Goal: Find specific page/section: Find specific page/section

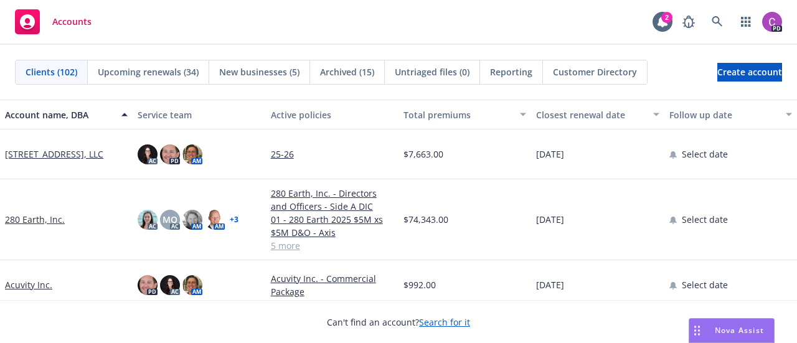
click at [44, 79] on div "Clients (102)" at bounding box center [52, 72] width 72 height 24
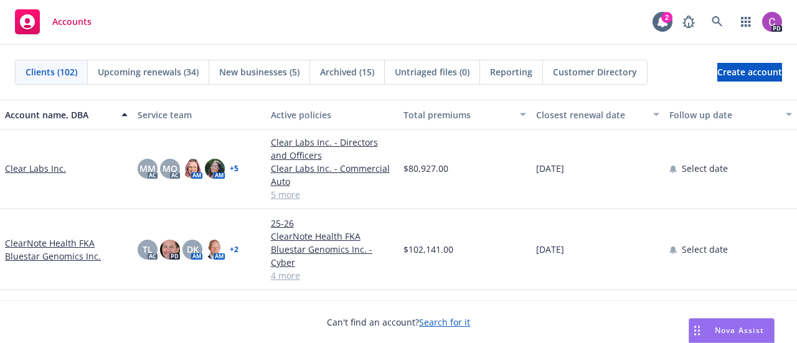
scroll to position [1075, 0]
